Goal: Task Accomplishment & Management: Manage account settings

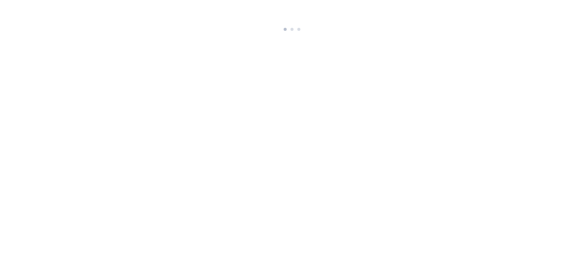
drag, startPoint x: 300, startPoint y: 29, endPoint x: 291, endPoint y: 30, distance: 9.5
click at [291, 30] on div at bounding box center [292, 26] width 20 height 9
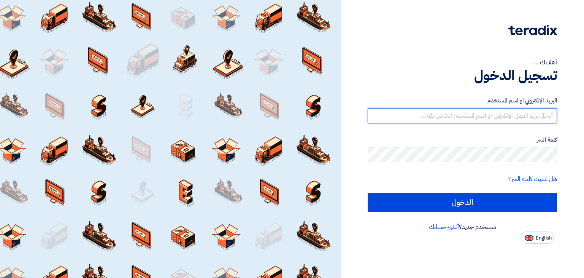
click at [522, 113] on input "text" at bounding box center [462, 115] width 189 height 15
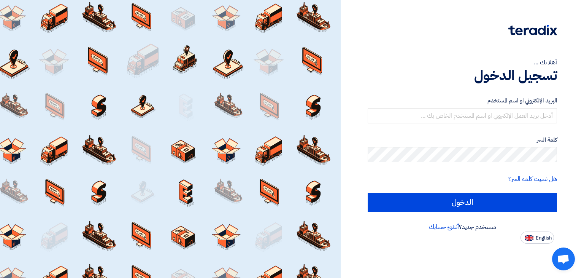
click at [439, 86] on div "البريد الإلكتروني او اسم المستخدم كلمة السر هل نسيت كلمة السر؟ الدخول" at bounding box center [462, 154] width 189 height 137
click at [525, 89] on div "البريد الإلكتروني او اسم المستخدم كلمة السر هل نسيت كلمة السر؟ الدخول" at bounding box center [462, 154] width 189 height 137
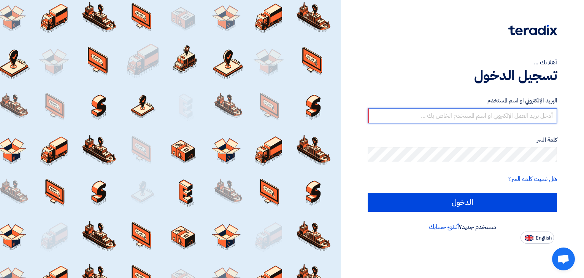
click at [407, 116] on input "text" at bounding box center [462, 115] width 189 height 15
click at [432, 116] on input "text" at bounding box center [462, 115] width 189 height 15
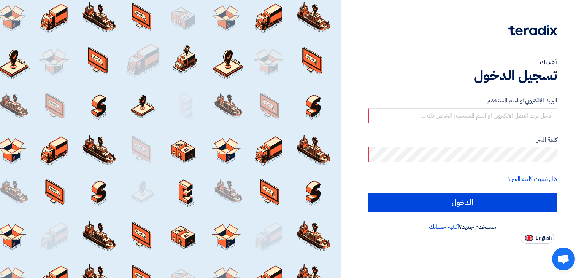
click at [461, 83] on h1 "تسجيل الدخول" at bounding box center [462, 75] width 189 height 17
